Goal: Task Accomplishment & Management: Complete application form

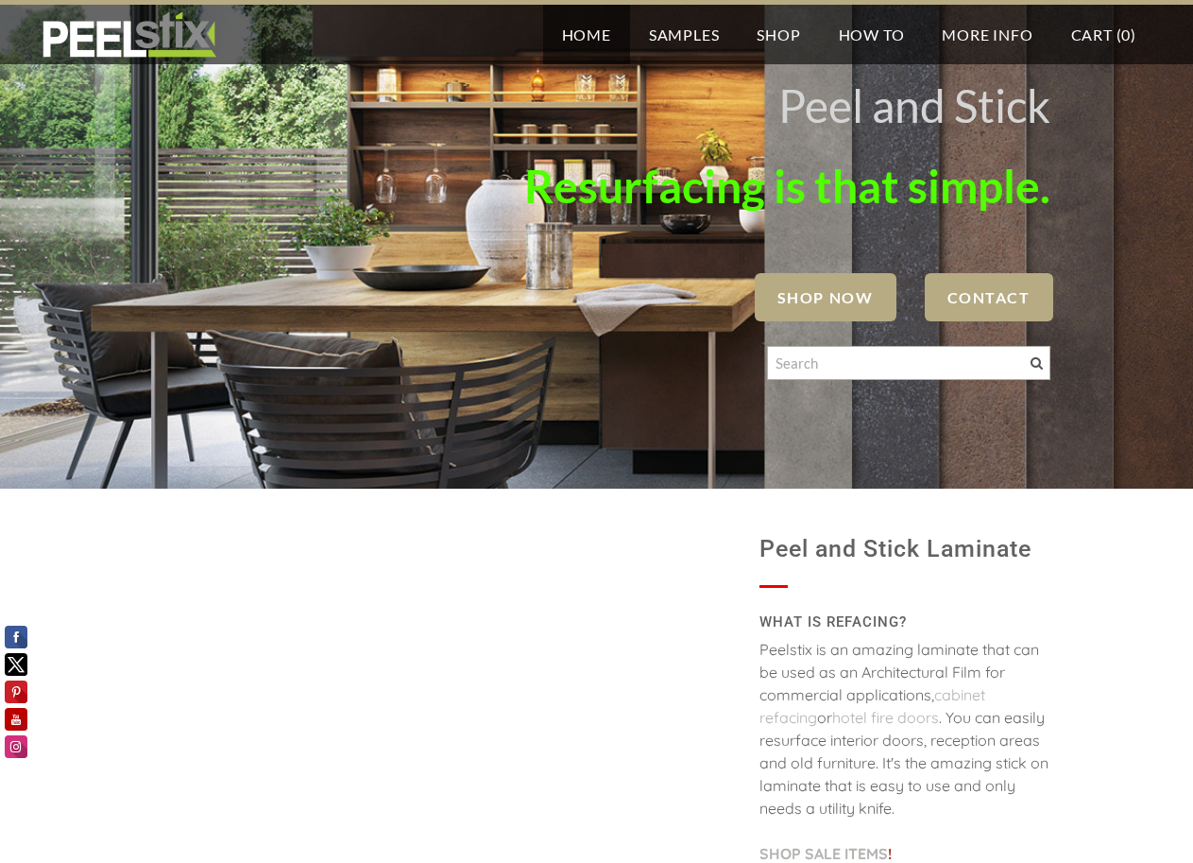
click at [969, 290] on span "Contact" at bounding box center [989, 297] width 129 height 48
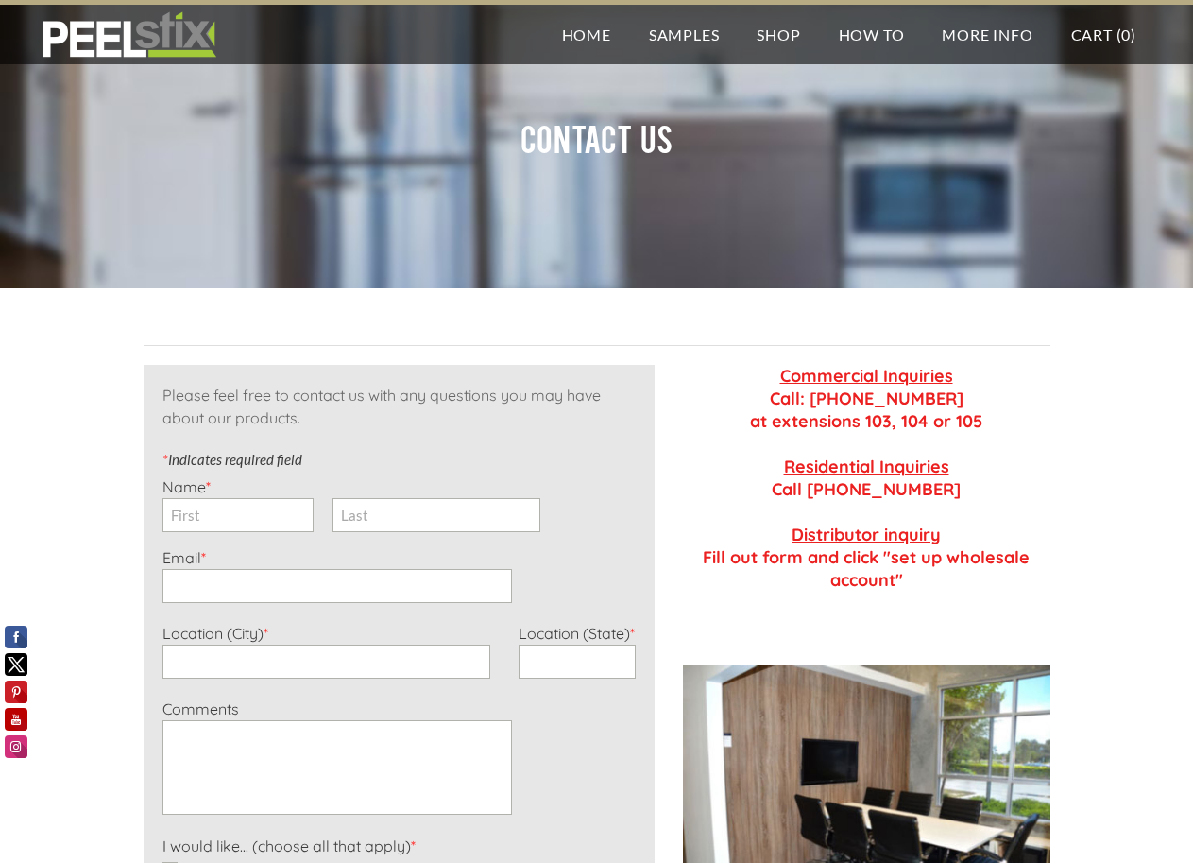
scroll to position [94, 0]
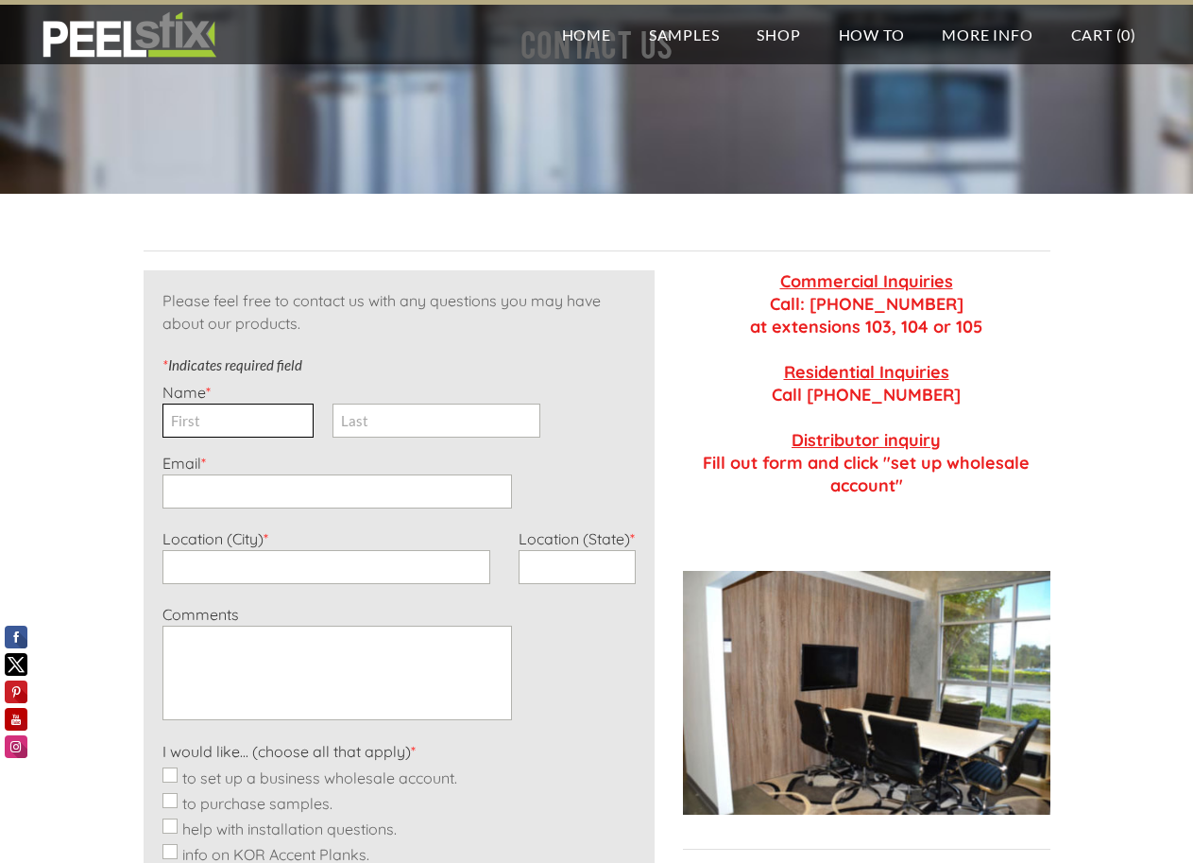
click at [237, 424] on input "First" at bounding box center [238, 420] width 151 height 34
type input "[PERSON_NAME]"
type input "[EMAIL_ADDRESS][DOMAIN_NAME]"
type input "-"
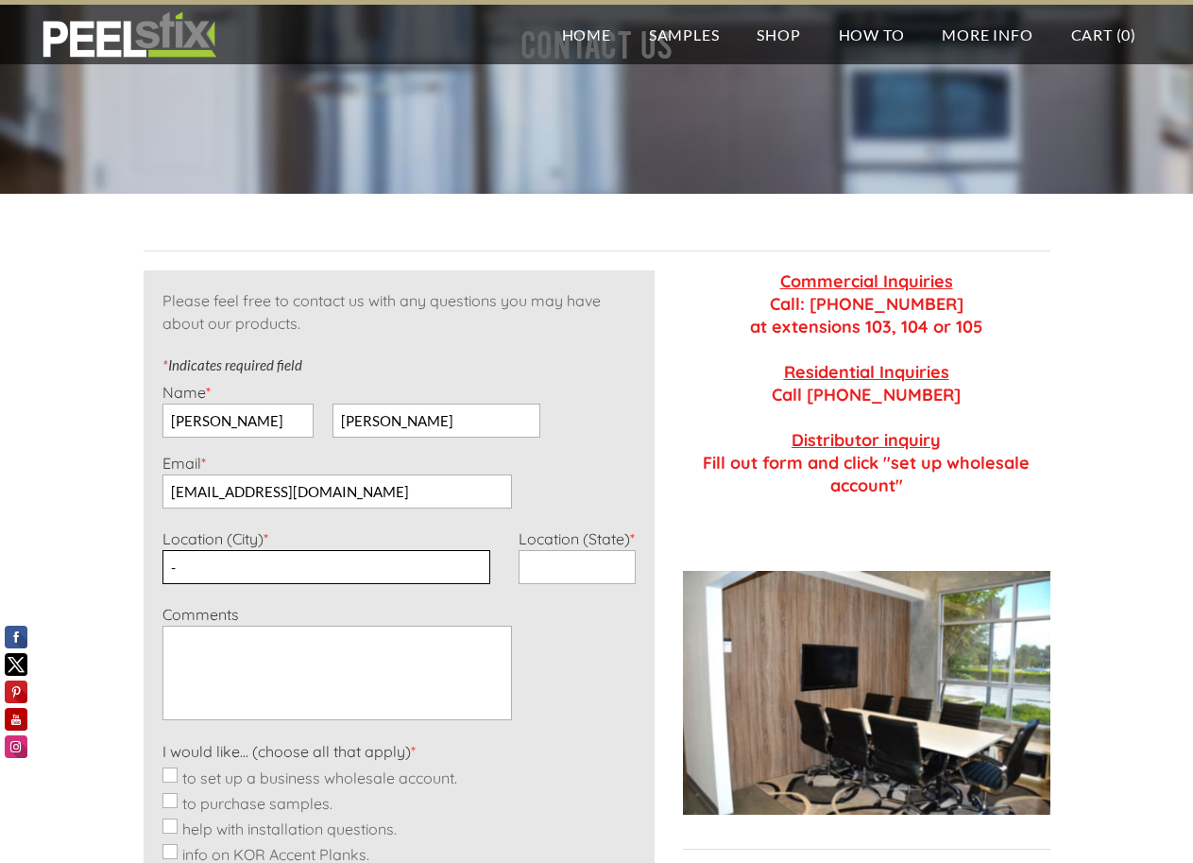
type input "-"
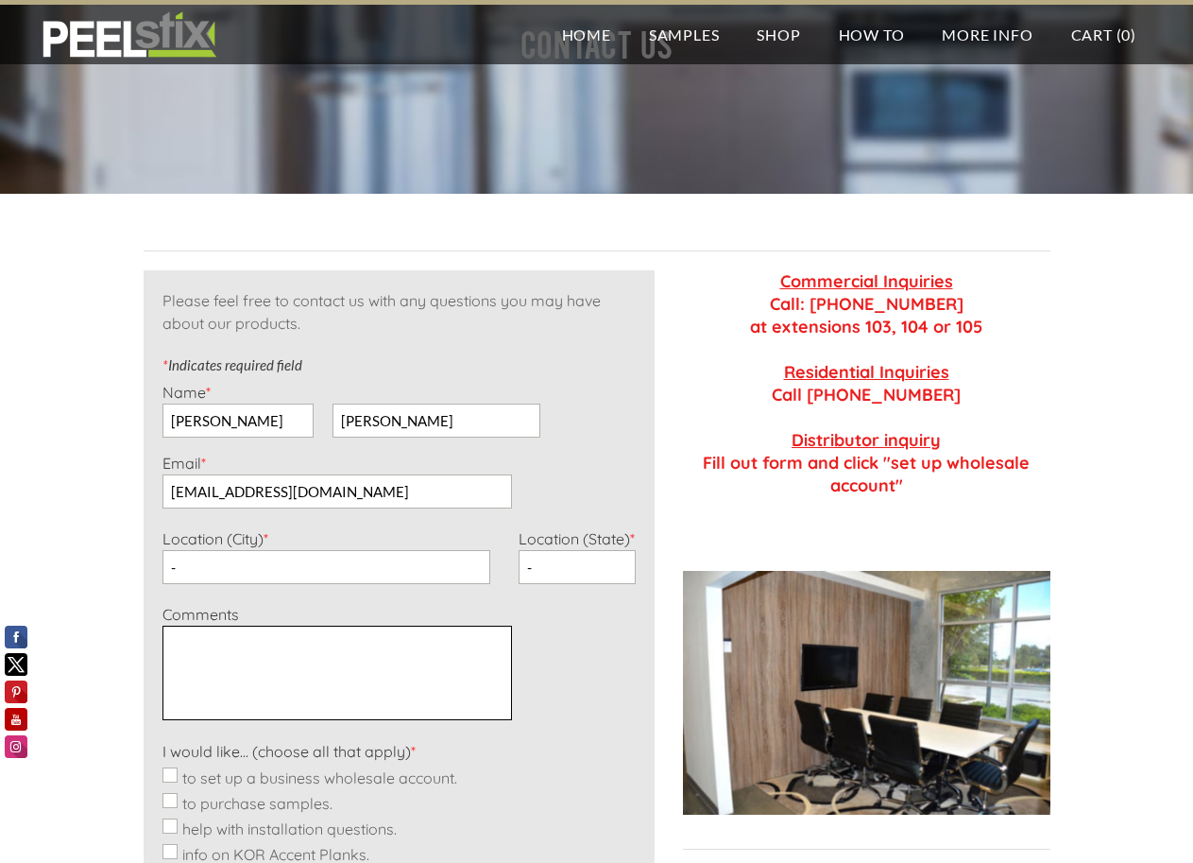
paste textarea "Hello, I would like to offer some suggestions for your website. No cost, no cat…"
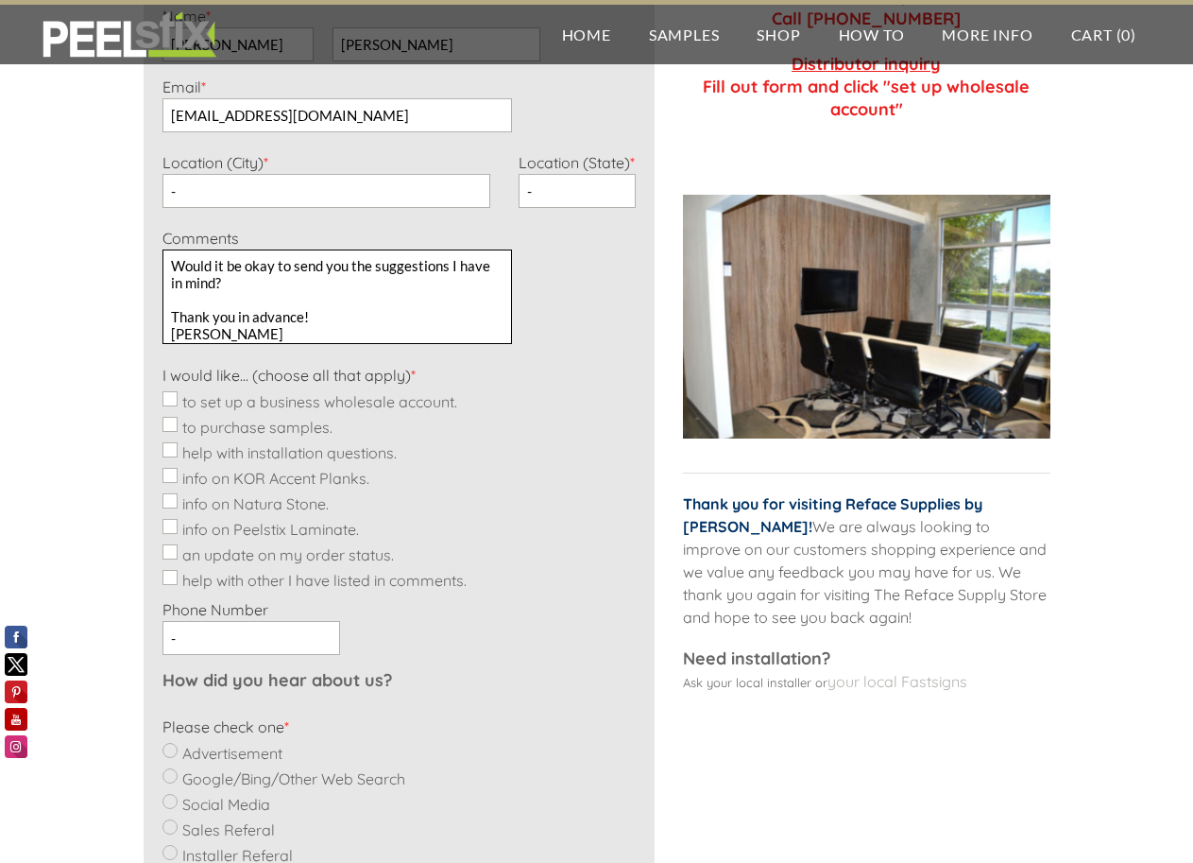
scroll to position [472, 0]
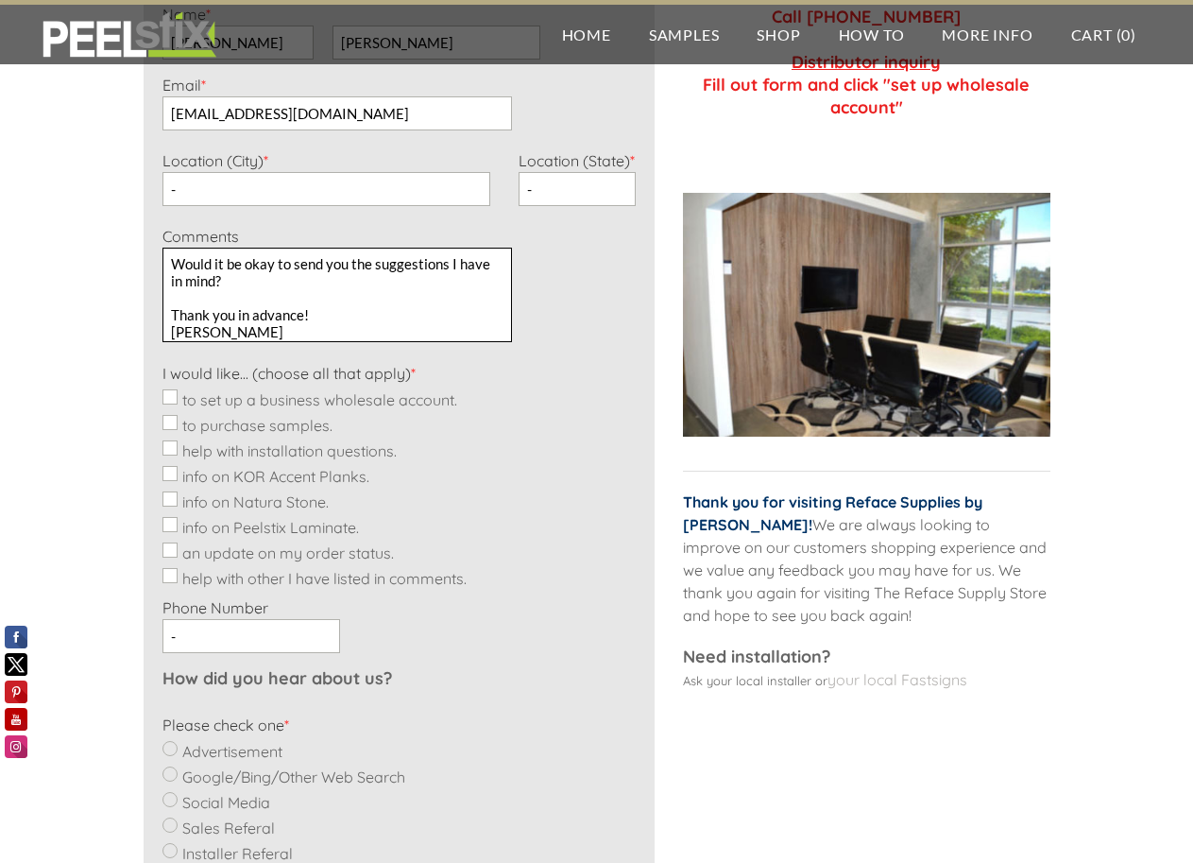
type textarea "Hello, I would like to offer some suggestions for your website. No cost, no cat…"
click at [175, 417] on input "to purchase samples." at bounding box center [170, 422] width 15 height 15
checkbox input "true"
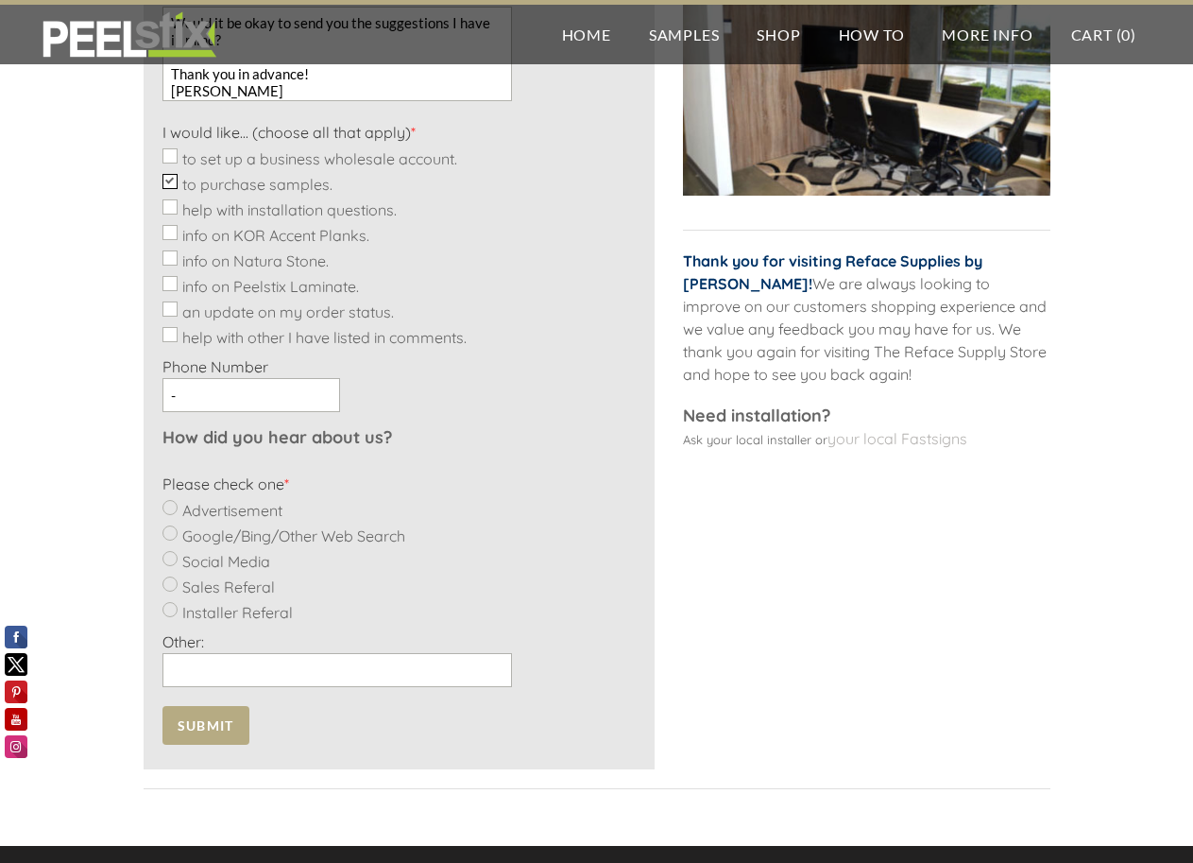
scroll to position [756, 0]
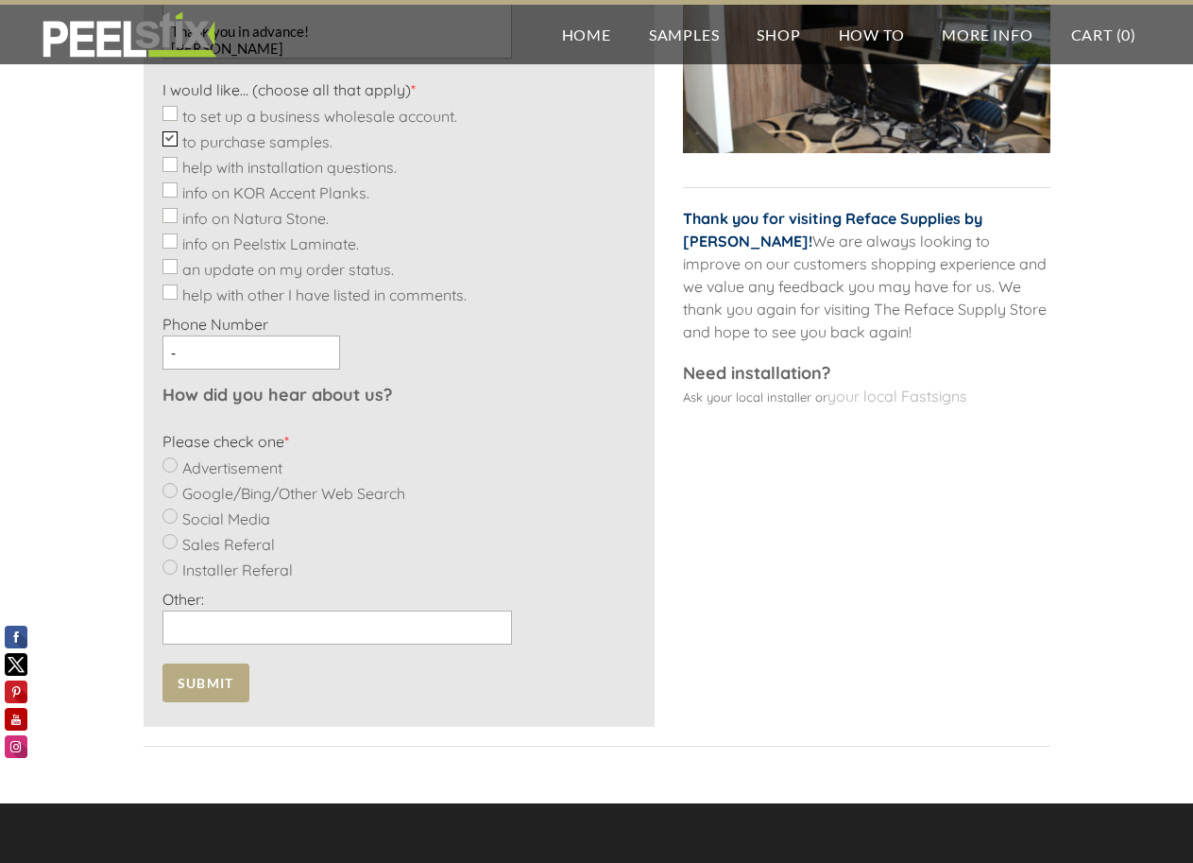
click at [169, 487] on input "Google/Bing/Other Web Search" at bounding box center [170, 490] width 15 height 15
radio input "true"
click at [224, 678] on span "Submit" at bounding box center [206, 682] width 87 height 39
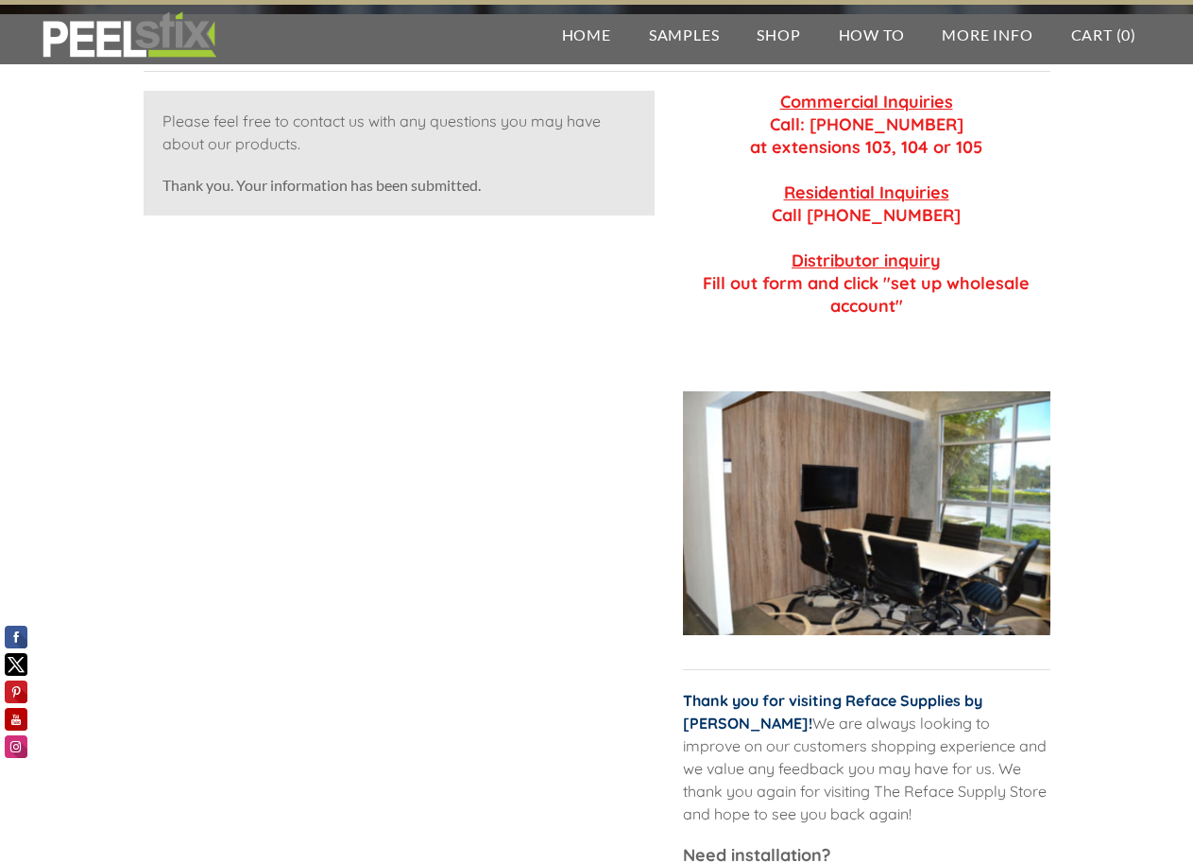
scroll to position [0, 0]
